Goal: Task Accomplishment & Management: Manage account settings

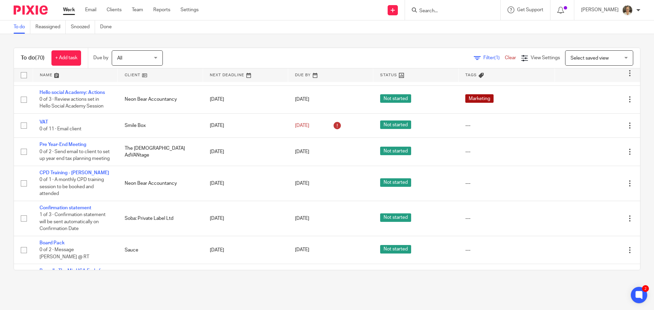
scroll to position [1124, 0]
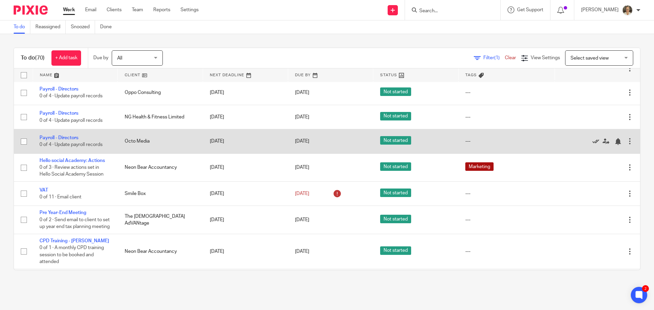
click at [592, 145] on icon at bounding box center [595, 141] width 7 height 7
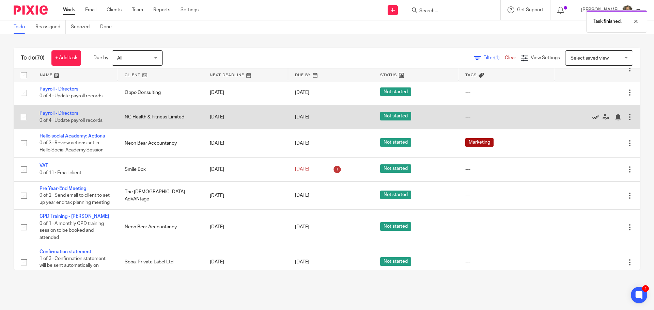
click at [592, 121] on icon at bounding box center [595, 117] width 7 height 7
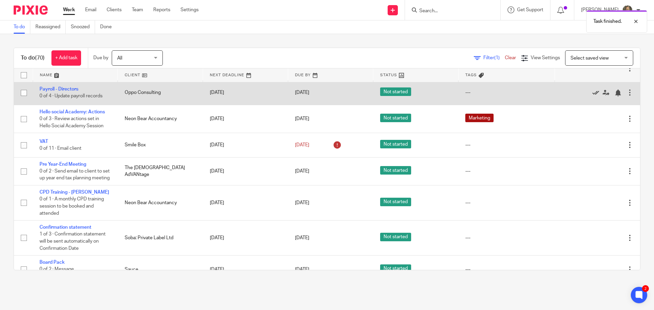
click at [592, 96] on icon at bounding box center [595, 93] width 7 height 7
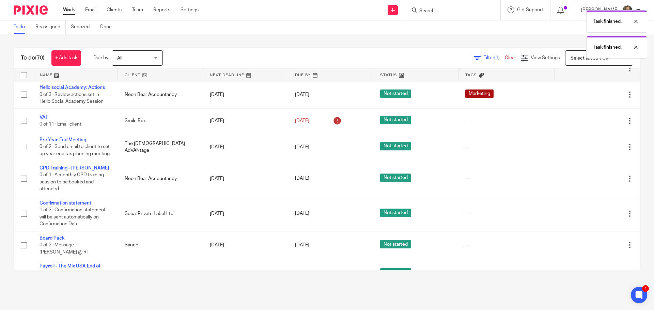
scroll to position [1056, 0]
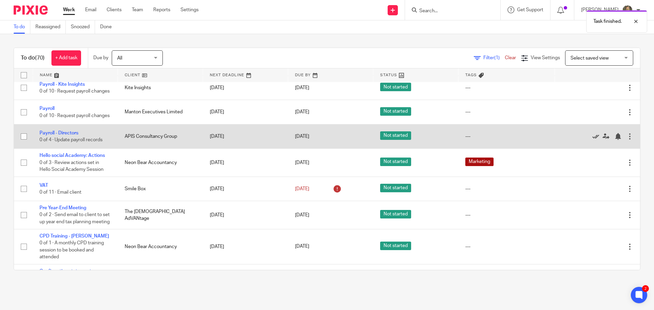
click at [592, 140] on icon at bounding box center [595, 136] width 7 height 7
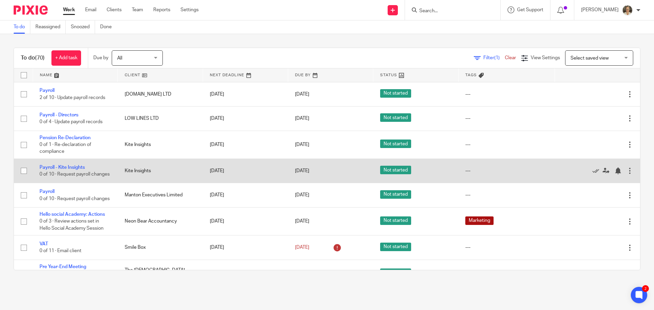
scroll to position [954, 0]
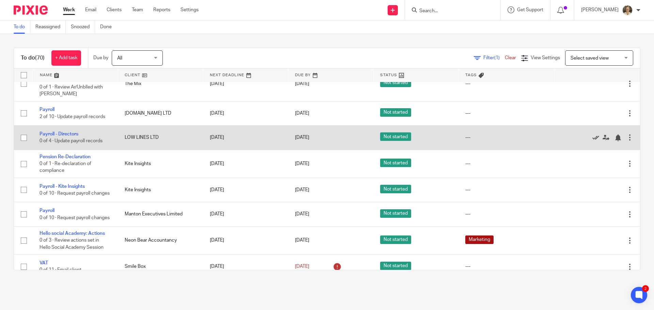
click at [592, 141] on icon at bounding box center [595, 138] width 7 height 7
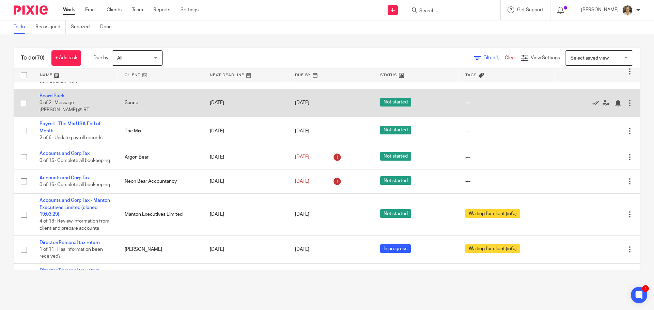
scroll to position [1226, 0]
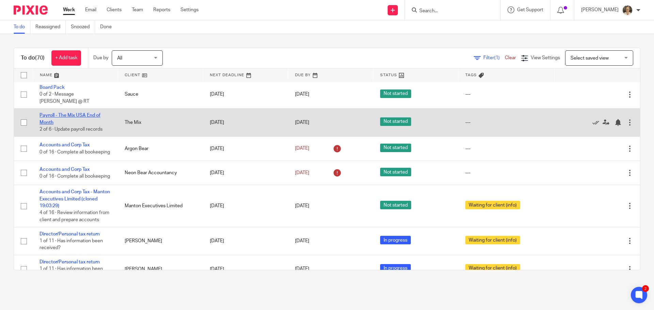
click at [72, 125] on link "Payroll - The Mix USA End of Month" at bounding box center [70, 119] width 61 height 12
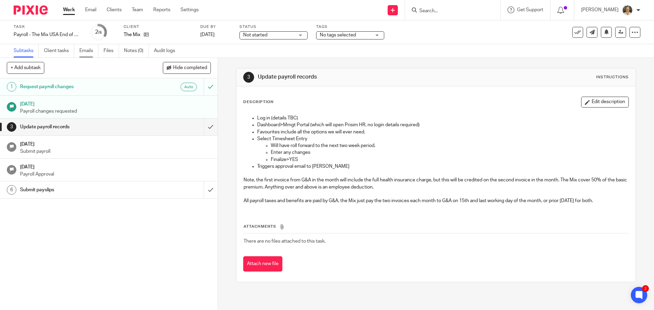
click at [82, 51] on link "Emails" at bounding box center [88, 50] width 19 height 13
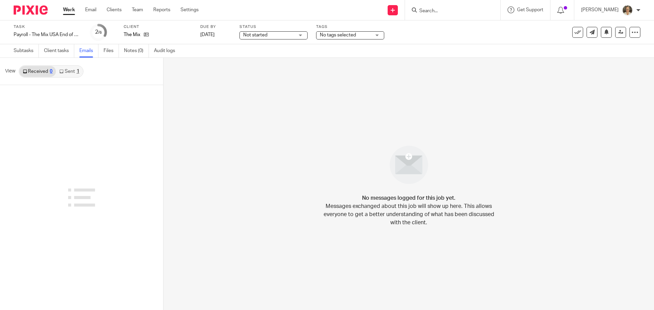
click at [71, 72] on link "Sent 1" at bounding box center [69, 71] width 27 height 11
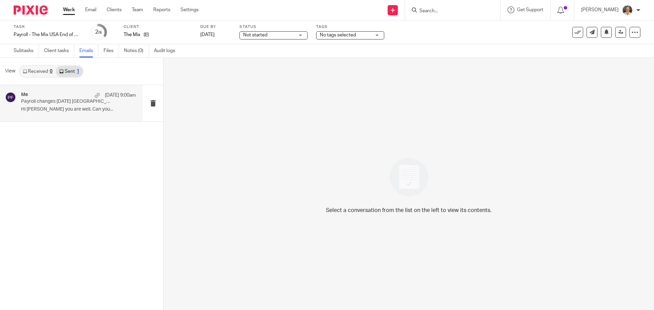
click at [62, 109] on p "Hi Maria Hope you are well. Can you..." at bounding box center [78, 110] width 115 height 6
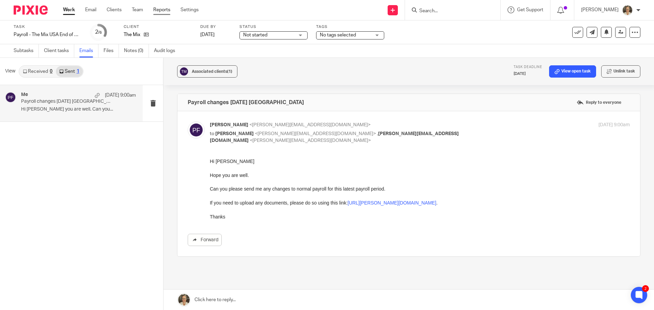
click at [165, 12] on link "Reports" at bounding box center [161, 9] width 17 height 7
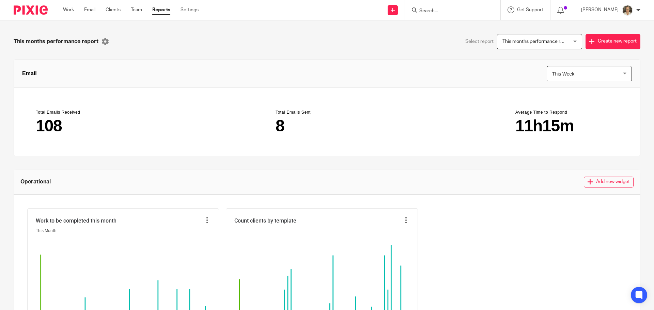
click at [134, 10] on link "Team" at bounding box center [136, 9] width 11 height 7
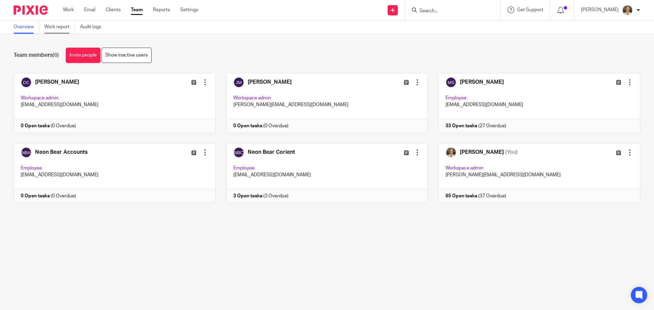
click at [59, 28] on link "Work report" at bounding box center [59, 26] width 31 height 13
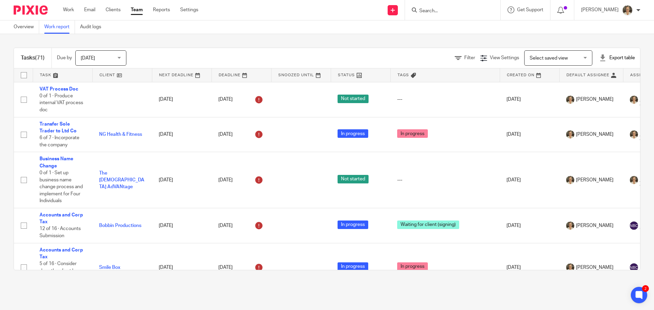
click at [603, 56] on div "Export table" at bounding box center [617, 57] width 36 height 7
click at [597, 82] on link "Excel spreadsheet" at bounding box center [600, 83] width 40 height 5
click at [442, 18] on div at bounding box center [452, 10] width 95 height 20
click at [445, 9] on input "Search" at bounding box center [449, 11] width 61 height 6
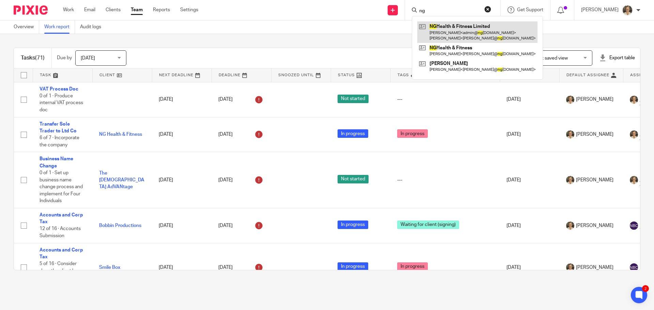
type input "ng"
click at [458, 28] on link at bounding box center [477, 31] width 120 height 21
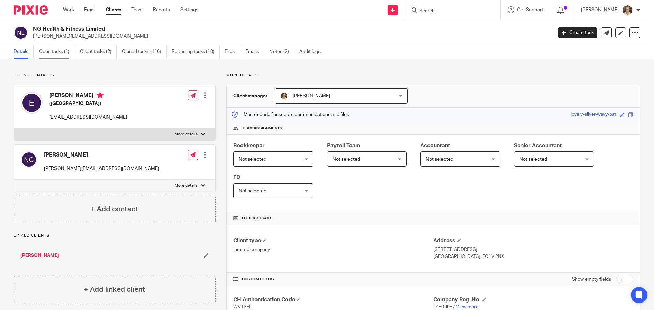
click at [58, 53] on link "Open tasks (1)" at bounding box center [57, 51] width 36 height 13
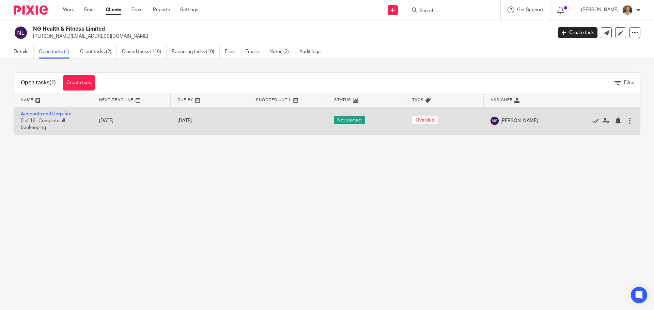
click at [59, 114] on link "Accounts and Corp Tax" at bounding box center [46, 114] width 50 height 5
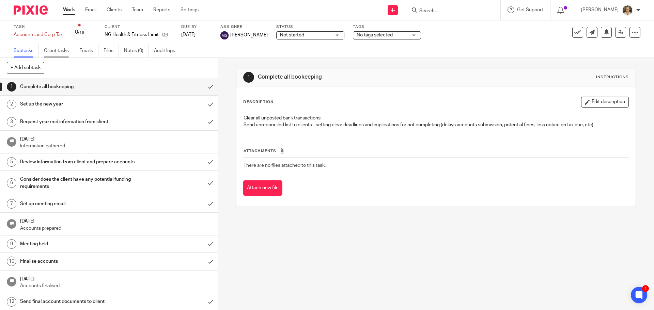
click at [59, 48] on link "Client tasks" at bounding box center [59, 50] width 30 height 13
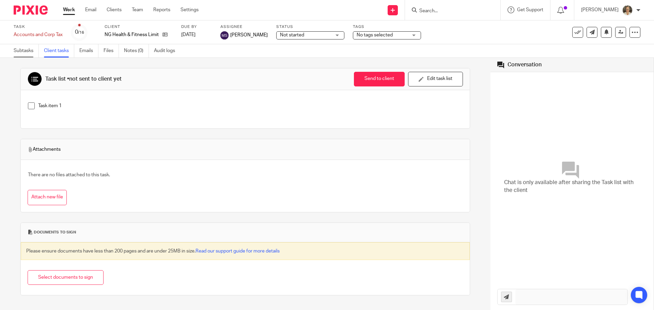
click at [23, 50] on link "Subtasks" at bounding box center [26, 50] width 25 height 13
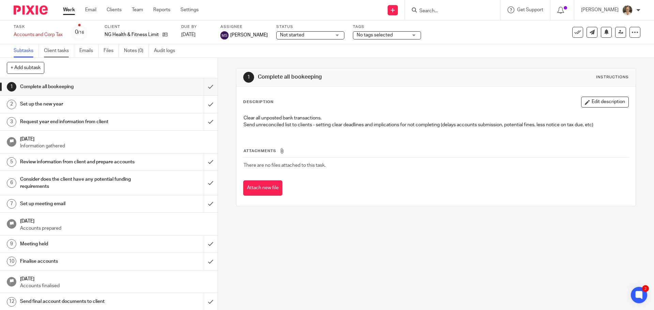
click at [56, 50] on link "Client tasks" at bounding box center [59, 50] width 30 height 13
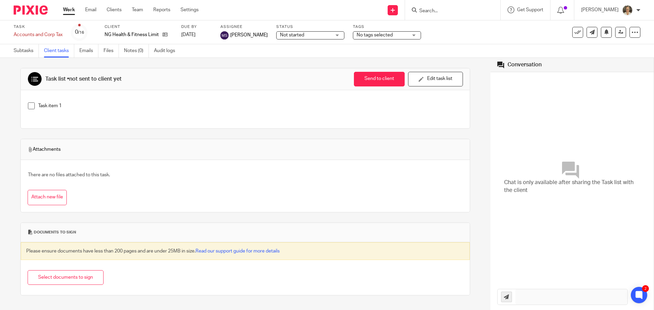
click at [448, 11] on input "Search" at bounding box center [449, 11] width 61 height 6
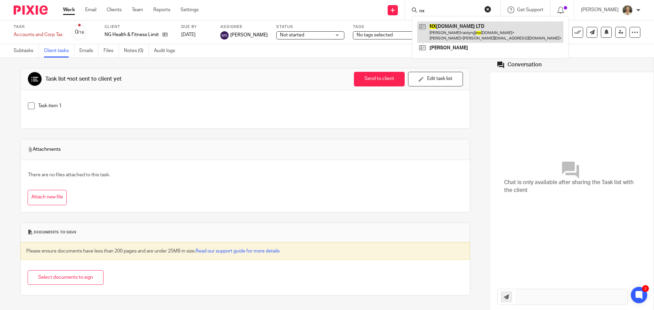
type input "nx"
click at [451, 34] on link at bounding box center [490, 31] width 146 height 21
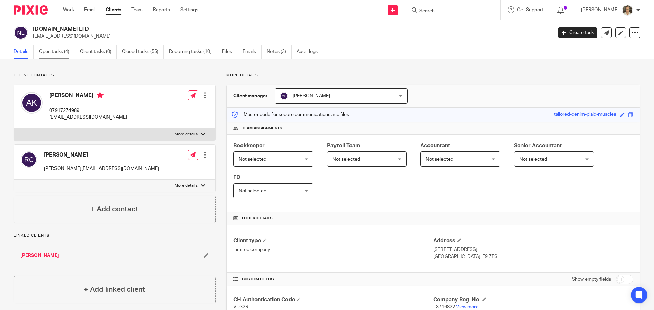
click at [65, 51] on link "Open tasks (4)" at bounding box center [57, 51] width 36 height 13
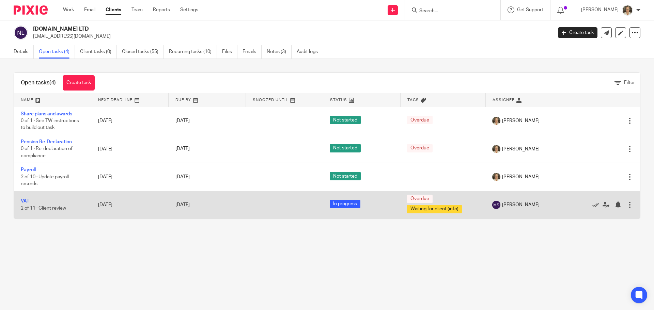
click at [25, 199] on link "VAT" at bounding box center [25, 201] width 9 height 5
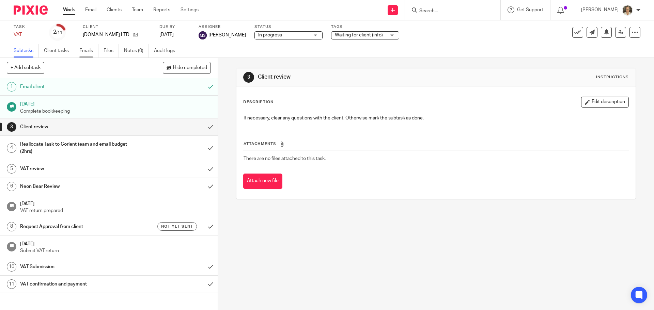
click at [85, 52] on link "Emails" at bounding box center [88, 50] width 19 height 13
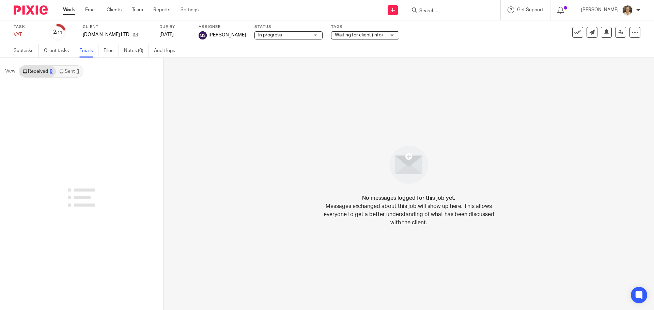
click at [67, 74] on link "Sent 1" at bounding box center [69, 71] width 27 height 11
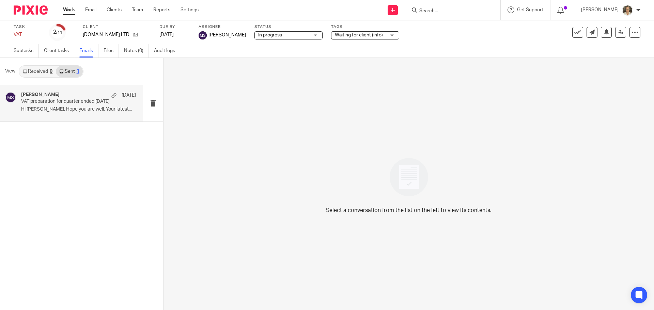
click at [78, 103] on p "VAT preparation for quarter ended 31st August 2025" at bounding box center [67, 102] width 92 height 6
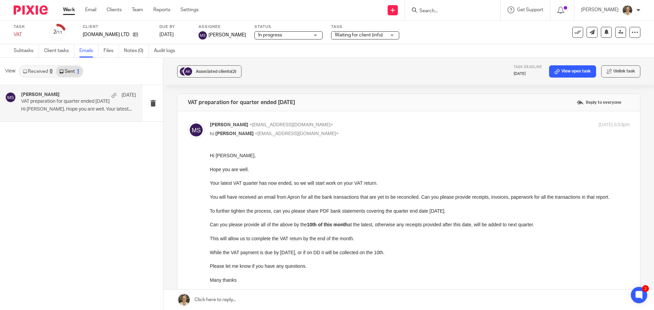
click at [457, 9] on input "Search" at bounding box center [449, 11] width 61 height 6
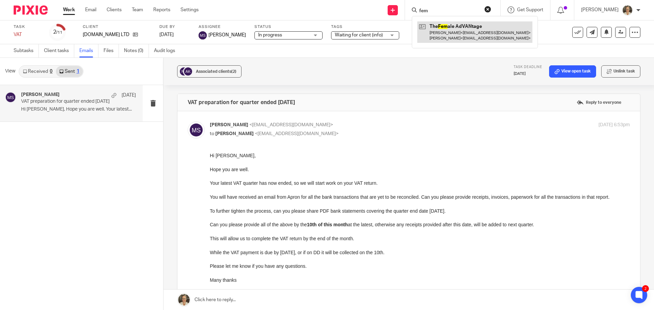
type input "fem"
click at [460, 28] on link at bounding box center [474, 31] width 115 height 21
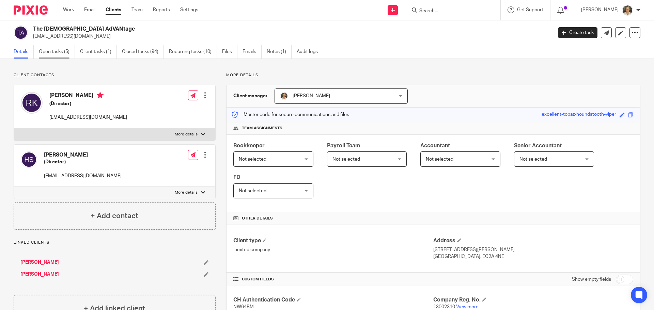
click at [55, 51] on link "Open tasks (5)" at bounding box center [57, 51] width 36 height 13
